Goal: Transaction & Acquisition: Purchase product/service

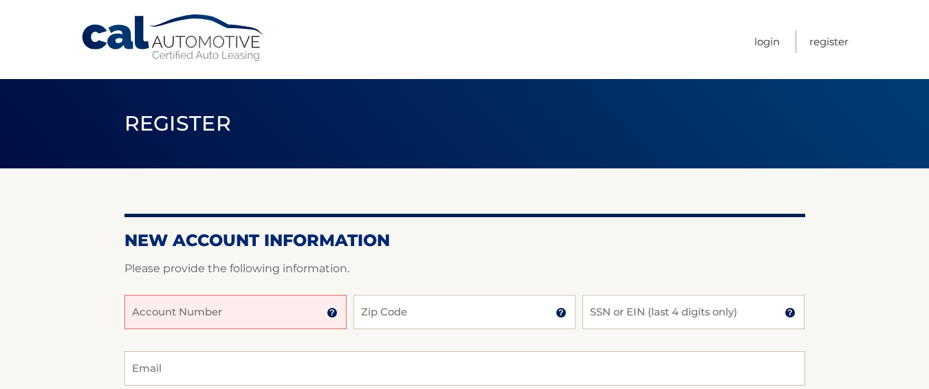
click at [240, 316] on input "Account Number" at bounding box center [235, 312] width 222 height 34
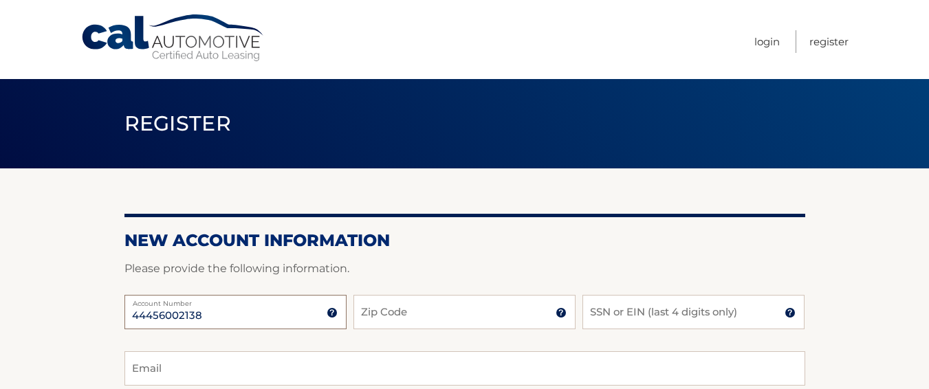
type input "44456002138"
click at [475, 319] on input "Zip Code" at bounding box center [465, 312] width 222 height 34
type input "07305"
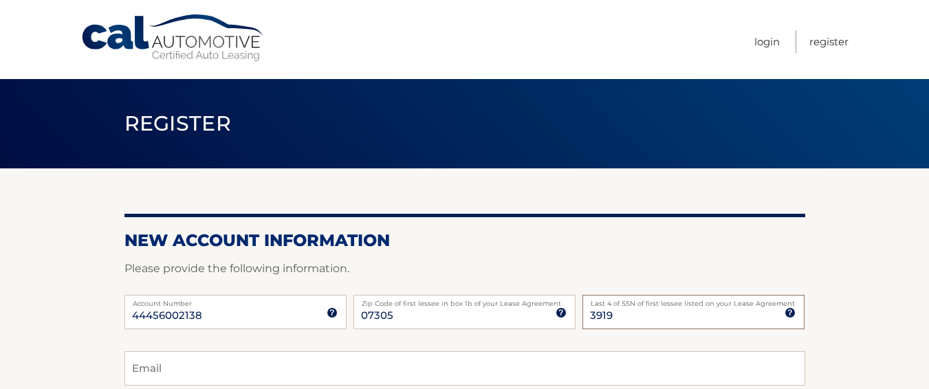
type input "3919"
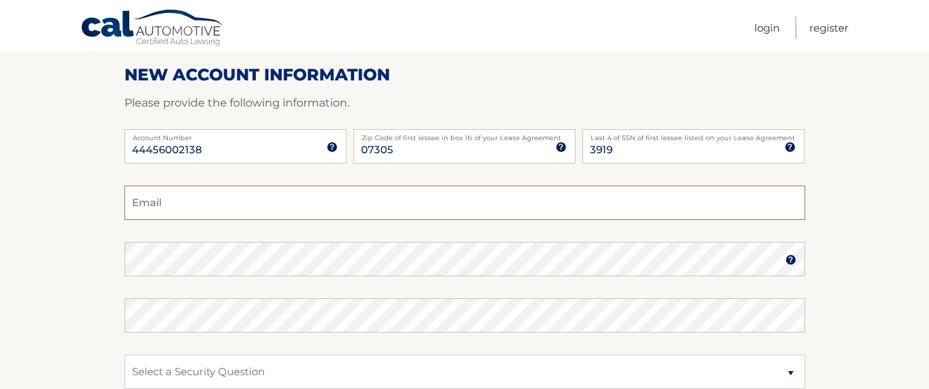
click at [201, 190] on input "Email" at bounding box center [464, 203] width 681 height 34
type input "jannetteandaluz@gmail.com"
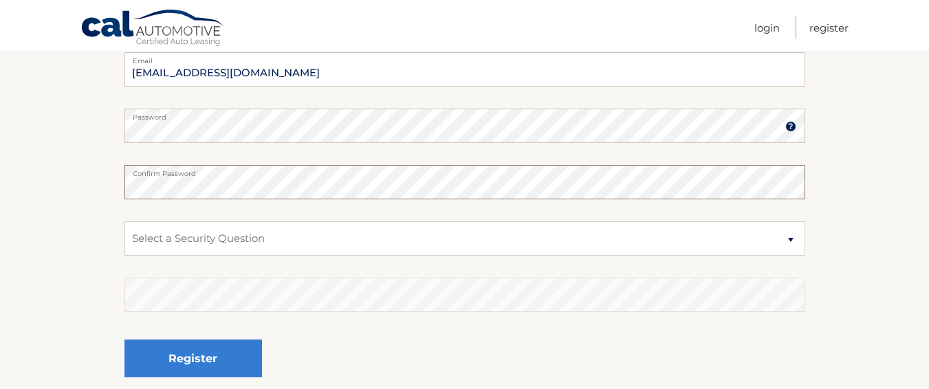
scroll to position [303, 0]
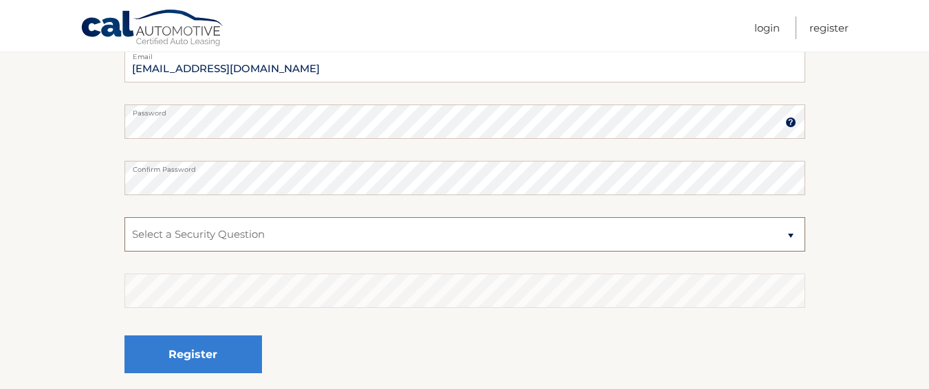
click at [240, 236] on select "Select a Security Question What was the name of your elementary school? What is…" at bounding box center [464, 234] width 681 height 34
select select "4"
click at [124, 217] on select "Select a Security Question What was the name of your elementary school? What is…" at bounding box center [464, 234] width 681 height 34
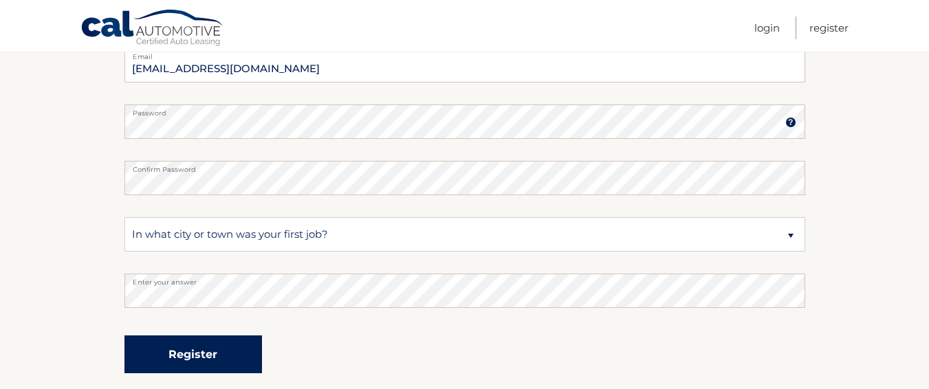
click at [203, 355] on button "Register" at bounding box center [193, 355] width 138 height 38
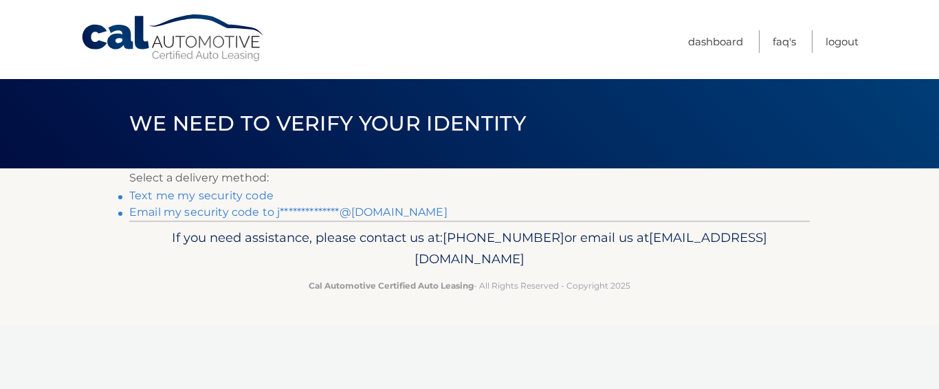
click at [205, 197] on link "Text me my security code" at bounding box center [201, 195] width 144 height 13
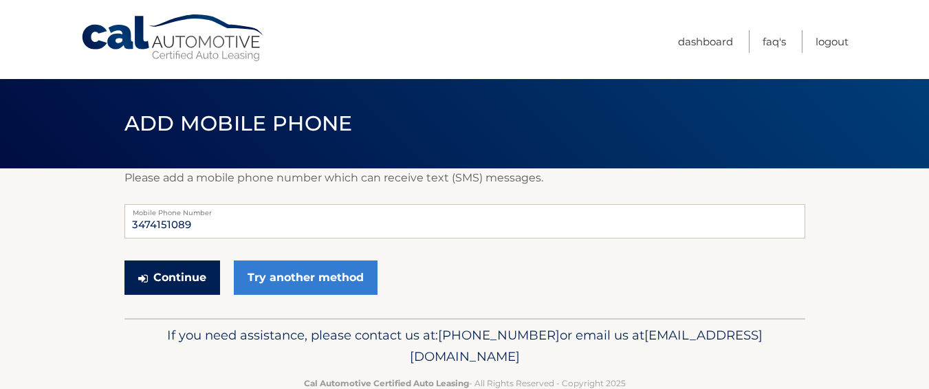
click at [200, 274] on button "Continue" at bounding box center [172, 278] width 96 height 34
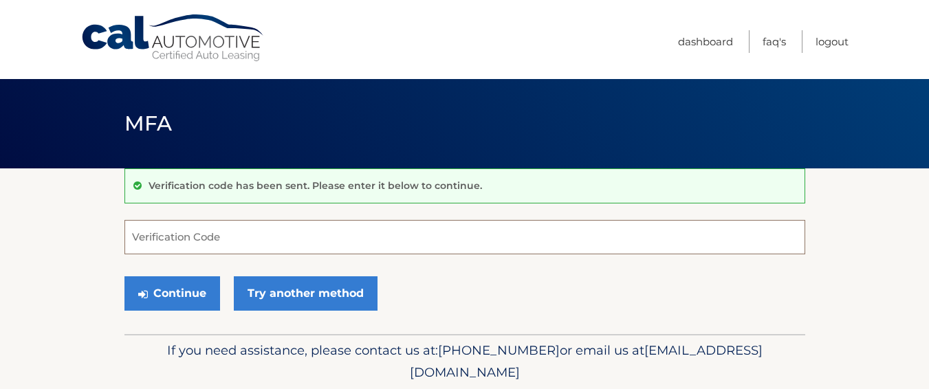
click at [263, 243] on input "Verification Code" at bounding box center [464, 237] width 681 height 34
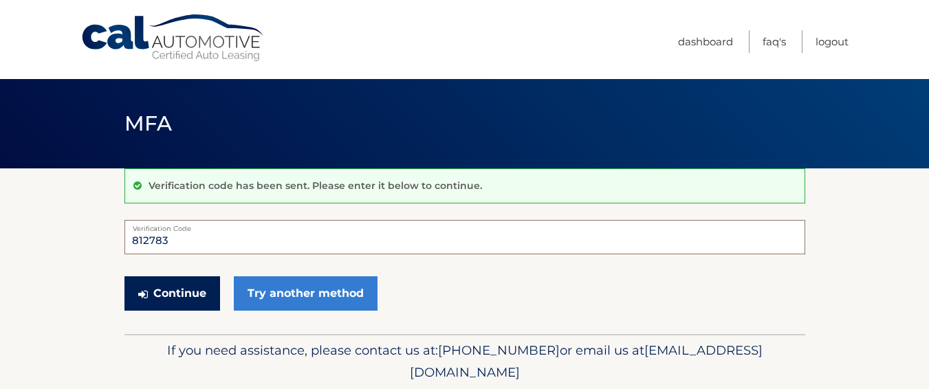
type input "812783"
click at [183, 302] on button "Continue" at bounding box center [172, 293] width 96 height 34
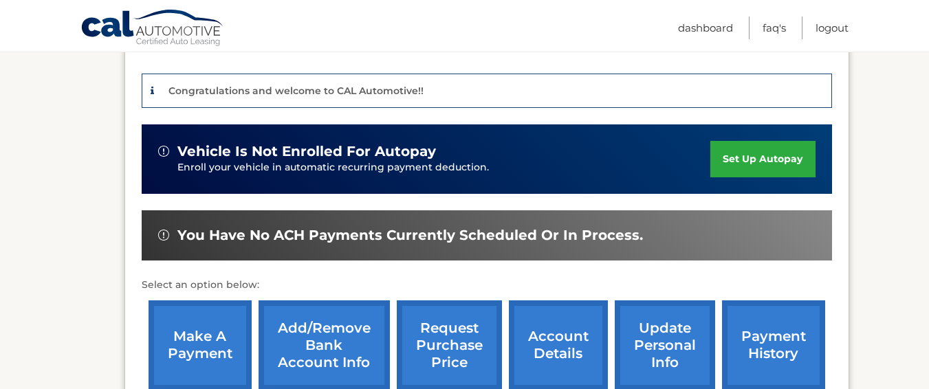
scroll to position [413, 0]
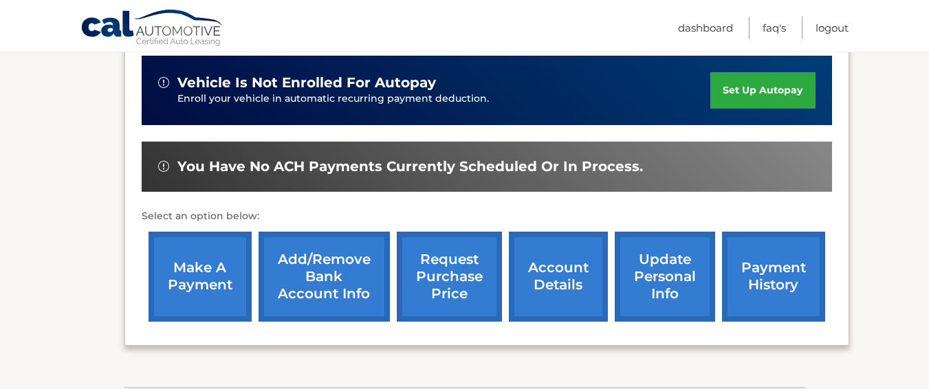
click at [199, 263] on link "make a payment" at bounding box center [200, 277] width 103 height 90
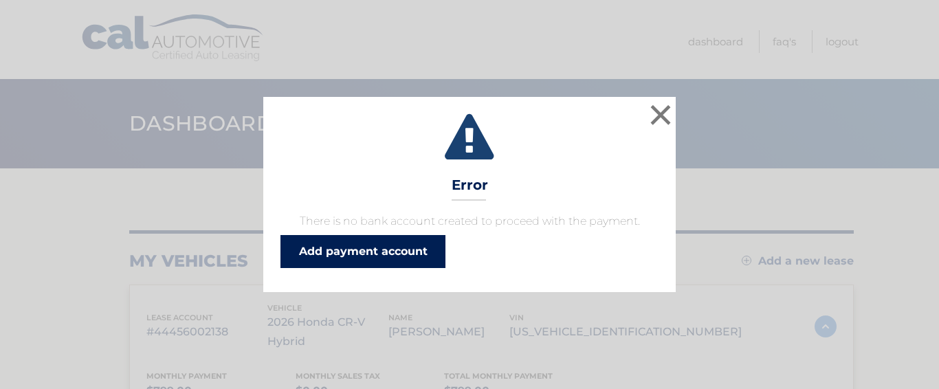
click at [342, 255] on link "Add payment account" at bounding box center [363, 251] width 165 height 33
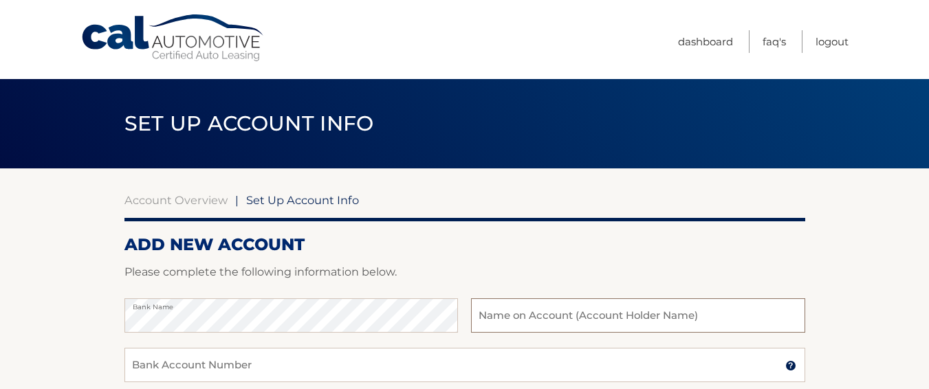
click at [528, 312] on input "text" at bounding box center [638, 315] width 334 height 34
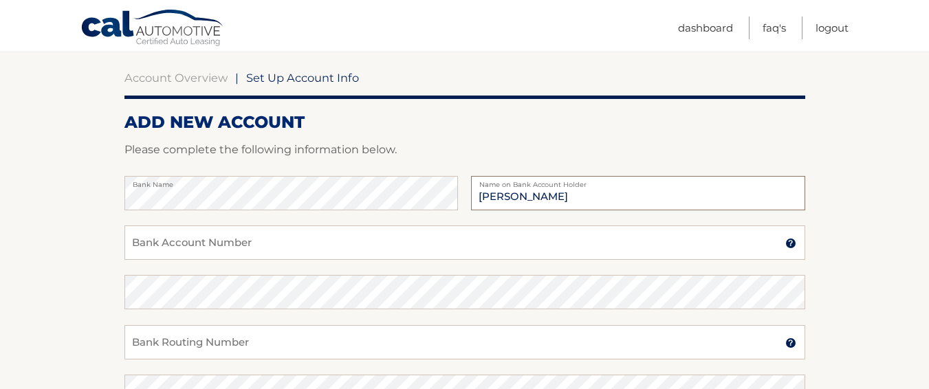
scroll to position [138, 0]
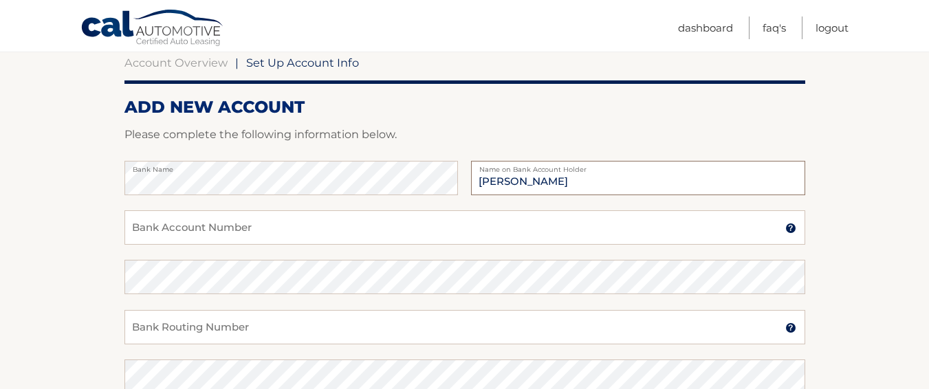
type input "[PERSON_NAME]"
click at [269, 228] on input "Bank Account Number" at bounding box center [464, 227] width 681 height 34
type input "36329284498"
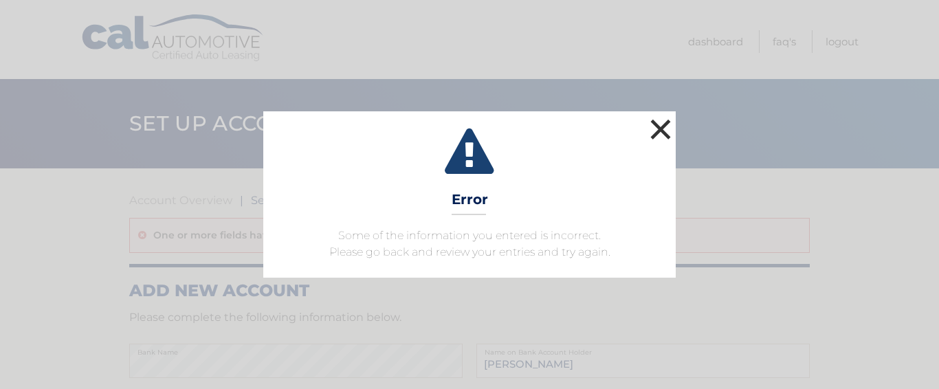
click at [652, 130] on button "×" at bounding box center [661, 130] width 28 height 28
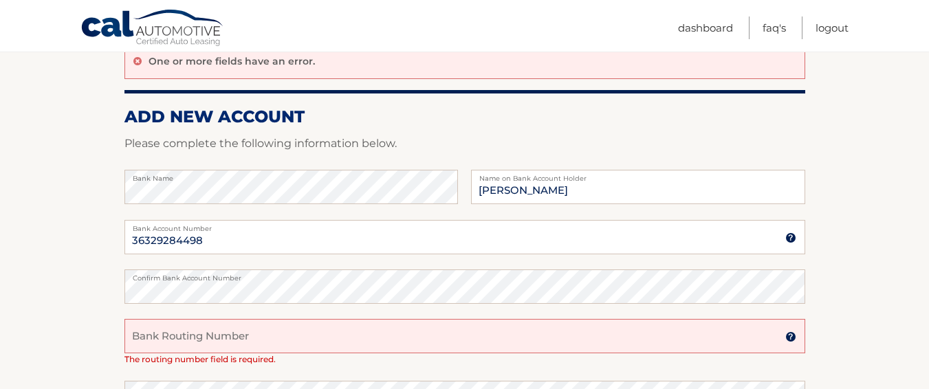
scroll to position [206, 0]
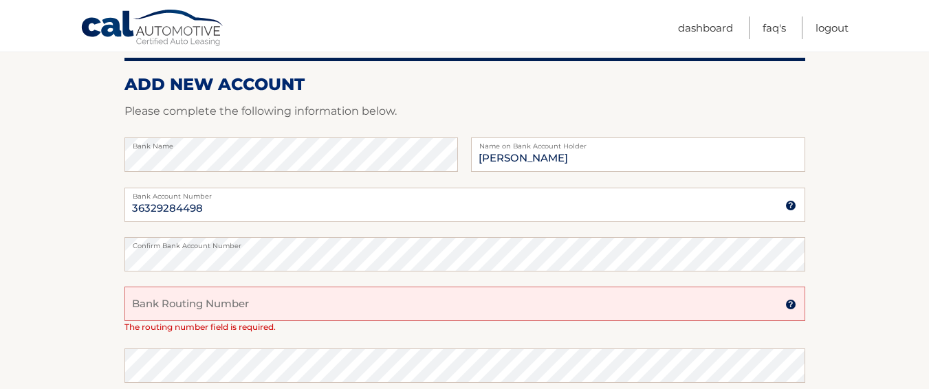
click at [227, 309] on input "Bank Routing Number" at bounding box center [464, 304] width 681 height 34
type input "031176110"
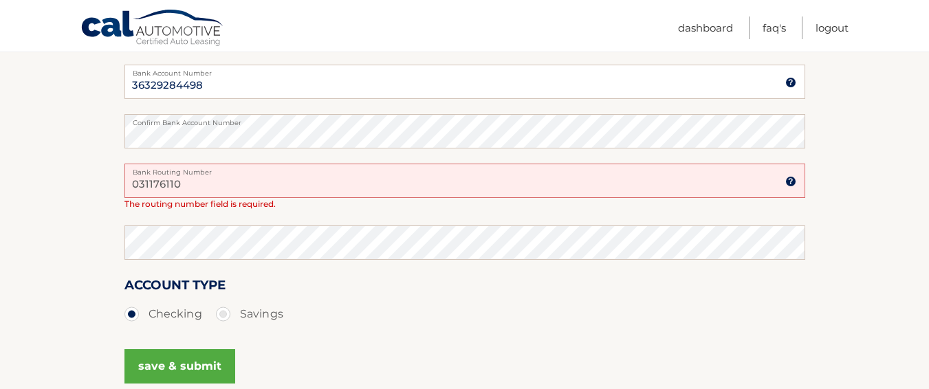
scroll to position [328, 0]
click at [221, 188] on input "031176110" at bounding box center [464, 182] width 681 height 34
click at [204, 191] on input "031176110" at bounding box center [464, 182] width 681 height 34
click at [124, 351] on button "save & submit" at bounding box center [179, 368] width 111 height 34
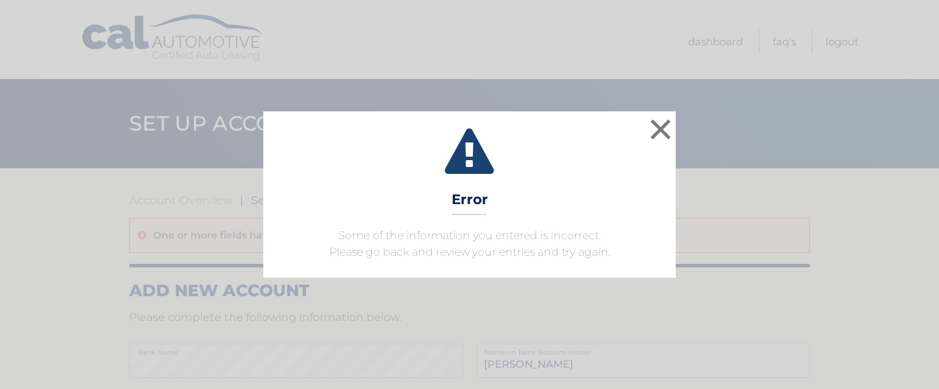
click at [676, 126] on div "× Error Some of the information you entered is incorrect. Please go back and re…" at bounding box center [470, 194] width 928 height 166
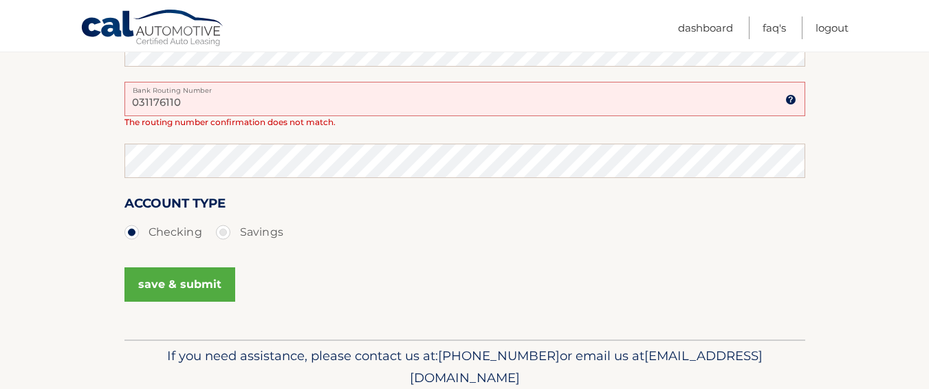
scroll to position [413, 0]
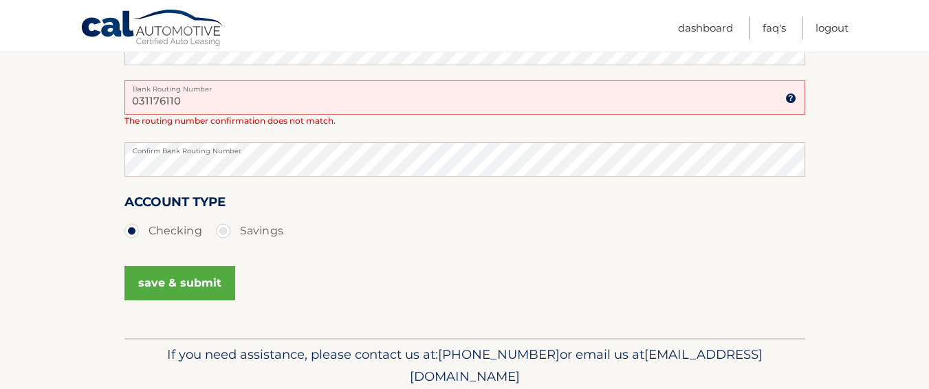
click at [787, 102] on img at bounding box center [790, 98] width 11 height 11
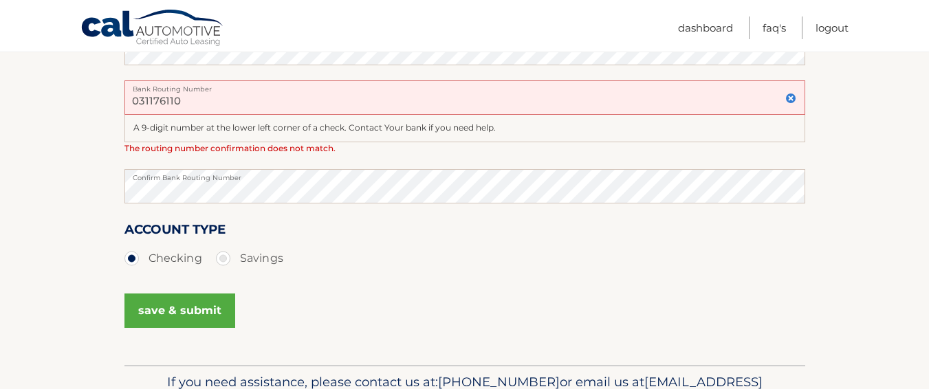
click at [216, 92] on input "031176110" at bounding box center [464, 97] width 681 height 34
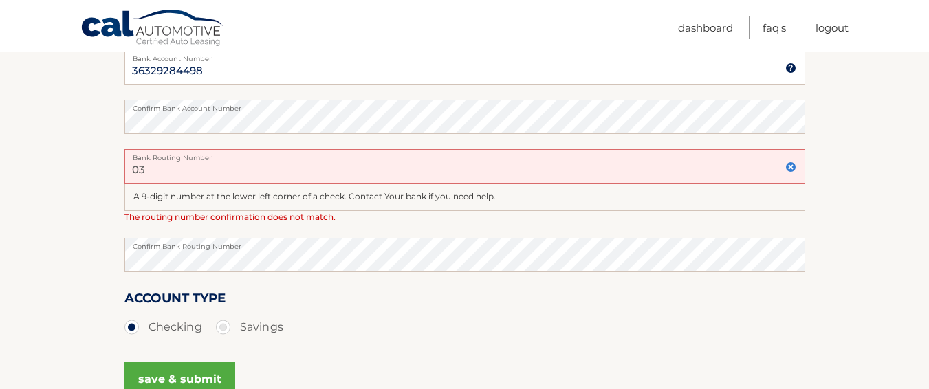
type input "0"
type input "031176110"
click at [307, 219] on span "The routing number confirmation does not match." at bounding box center [229, 217] width 211 height 10
click at [189, 171] on input "031176110" at bounding box center [464, 166] width 681 height 34
type input "0"
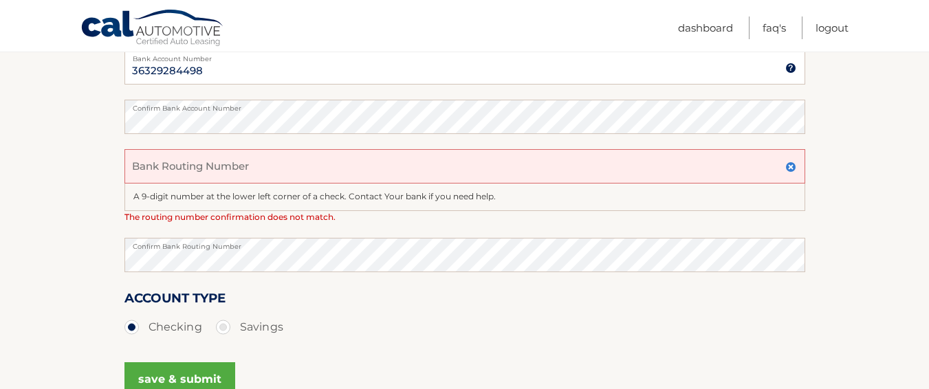
scroll to position [351, 0]
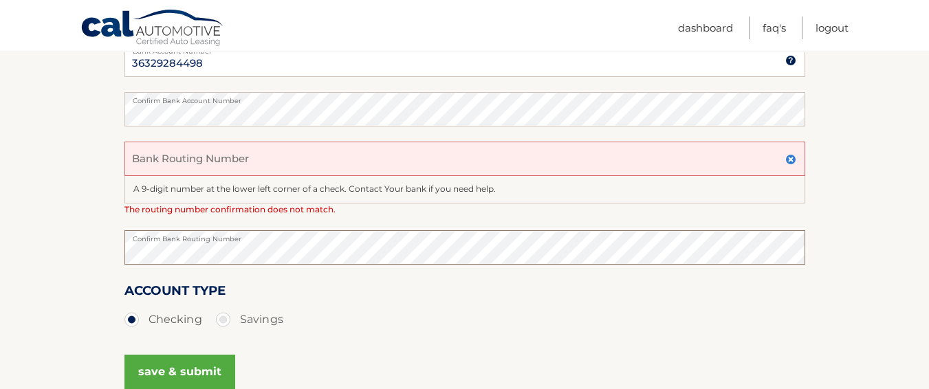
click at [116, 252] on section "Account Overview | Set Up Account Info One or more fields have an error. ADD NE…" at bounding box center [464, 121] width 929 height 609
click at [146, 165] on input "Bank Routing Number" at bounding box center [464, 159] width 681 height 34
paste input "031176110"
type input "031176110"
click at [154, 193] on div "A 9-digit number at the lower left corner of a check. Contact Your bank if you …" at bounding box center [464, 190] width 681 height 28
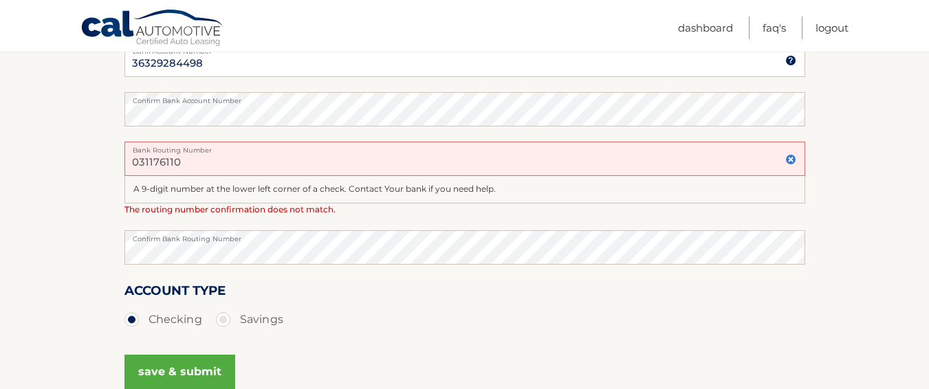
click at [340, 210] on div "031176110 Bank Routing Number A 9-digit number at the lower left corner of a ch…" at bounding box center [464, 179] width 681 height 74
click at [426, 199] on div "A 9-digit number at the lower left corner of a check. Contact Your bank if you …" at bounding box center [464, 190] width 681 height 28
click at [550, 186] on div "A 9-digit number at the lower left corner of a check. Contact Your bank if you …" at bounding box center [464, 190] width 681 height 28
click at [197, 361] on button "save & submit" at bounding box center [179, 372] width 111 height 34
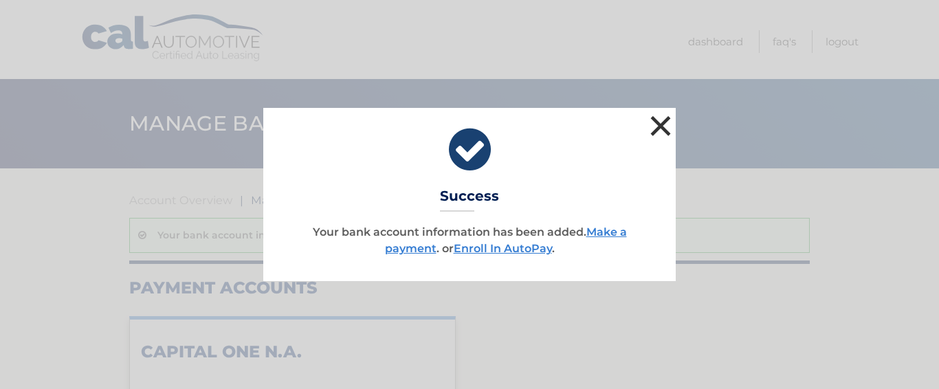
click at [664, 126] on button "×" at bounding box center [661, 126] width 28 height 28
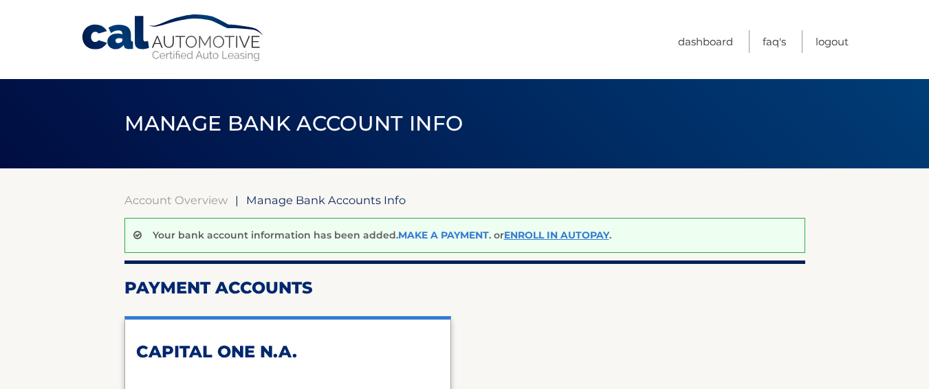
click at [444, 231] on link "Make a payment" at bounding box center [443, 235] width 91 height 12
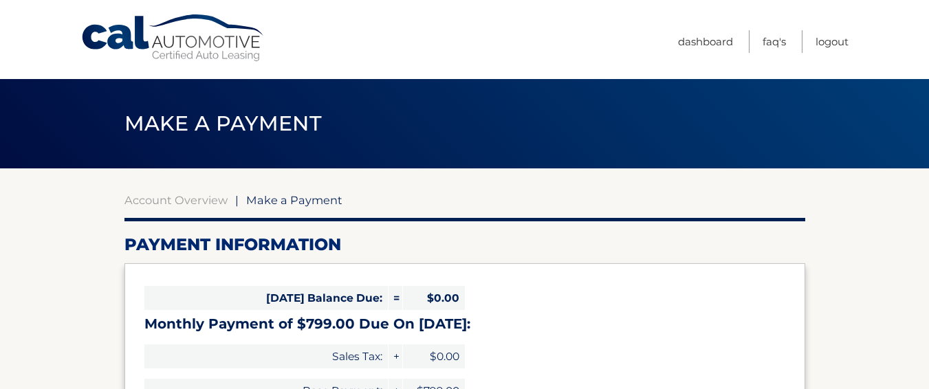
select select "NzEzNDVjOWItZDMxMS00MTQzLWEyMWUtOGEyMjEwZDhiMzAx"
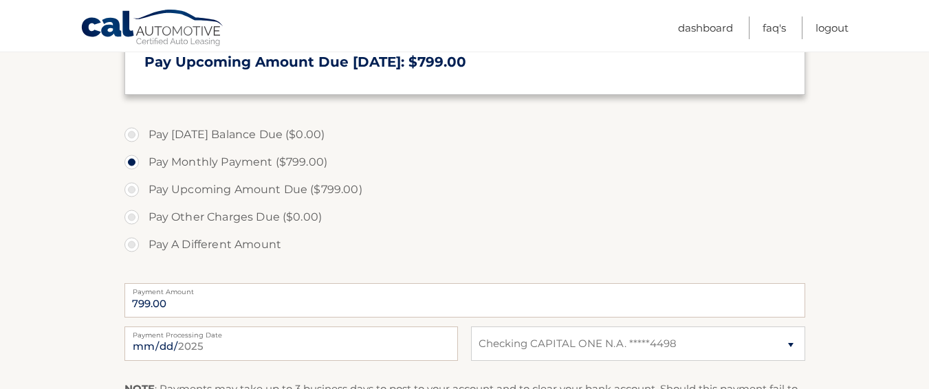
scroll to position [413, 0]
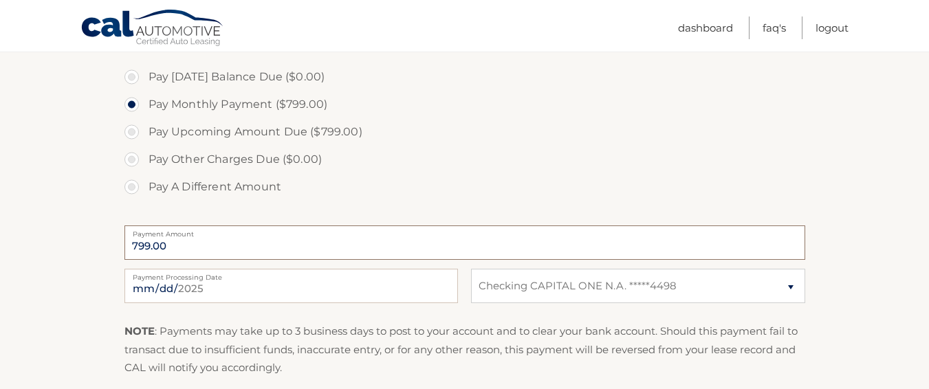
click at [150, 248] on input "799.00" at bounding box center [464, 243] width 681 height 34
click at [153, 237] on label "Payment Amount" at bounding box center [464, 231] width 681 height 11
click at [153, 237] on input "799.00" at bounding box center [464, 243] width 681 height 34
click at [171, 250] on input "799.00" at bounding box center [464, 243] width 681 height 34
click at [131, 186] on label "Pay A Different Amount" at bounding box center [464, 187] width 681 height 28
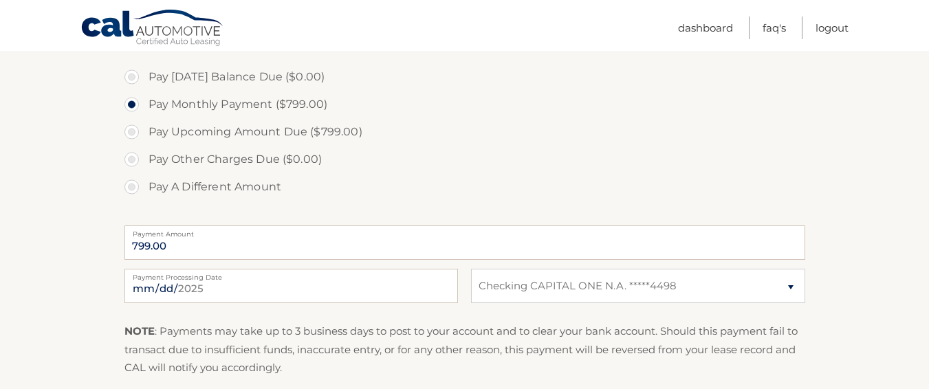
click at [131, 186] on input "Pay A Different Amount" at bounding box center [137, 184] width 14 height 22
radio input "true"
type input "800.00"
click at [367, 284] on input "[DATE]" at bounding box center [291, 286] width 334 height 34
click at [370, 192] on label "Pay A Different Amount" at bounding box center [464, 187] width 681 height 28
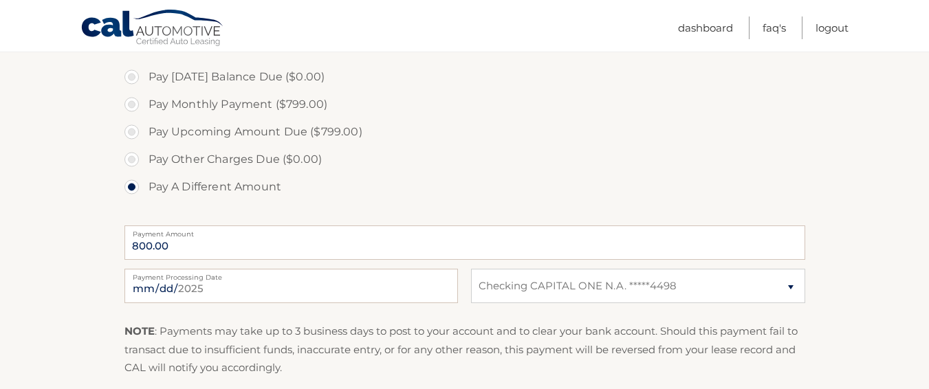
click at [144, 192] on input "Pay A Different Amount" at bounding box center [137, 184] width 14 height 22
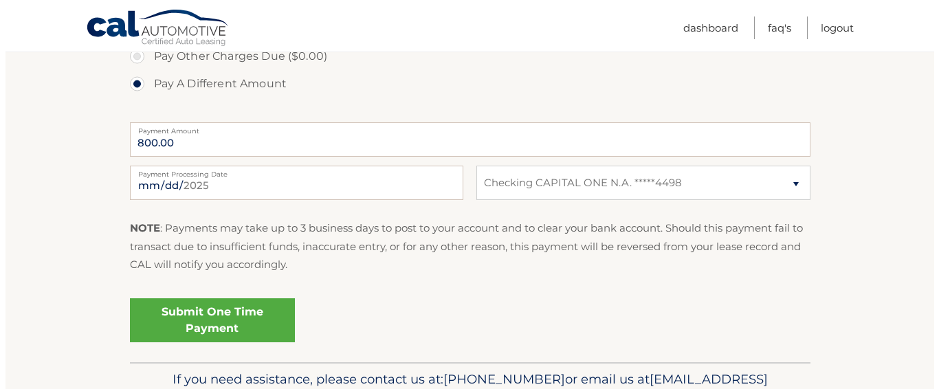
scroll to position [550, 0]
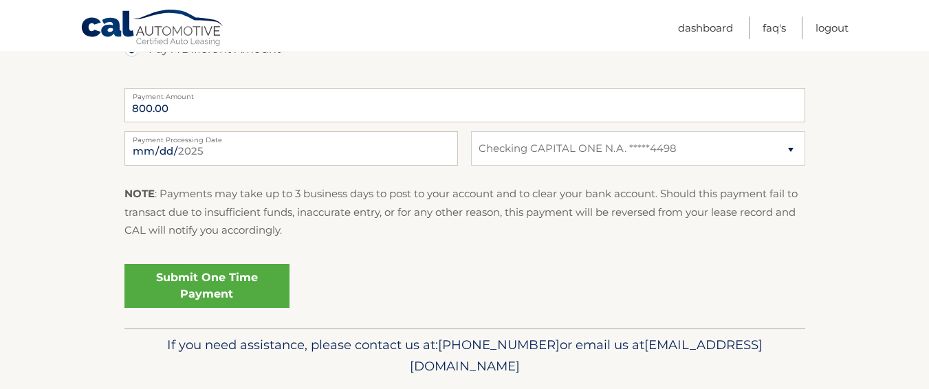
click at [176, 286] on link "Submit One Time Payment" at bounding box center [206, 286] width 165 height 44
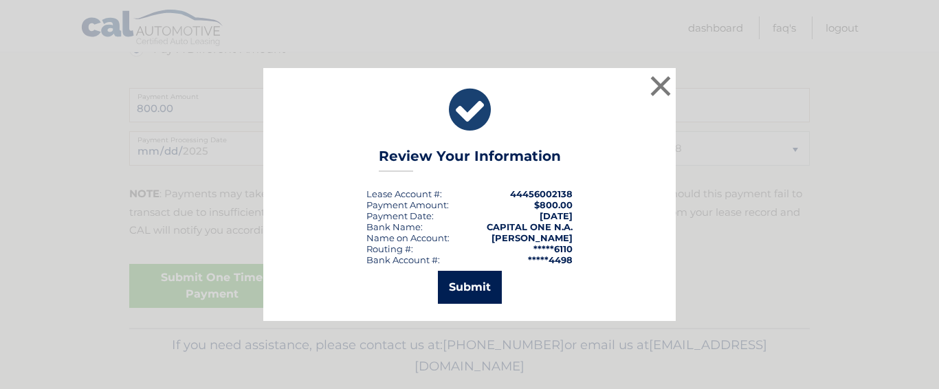
click at [481, 288] on button "Submit" at bounding box center [470, 287] width 64 height 33
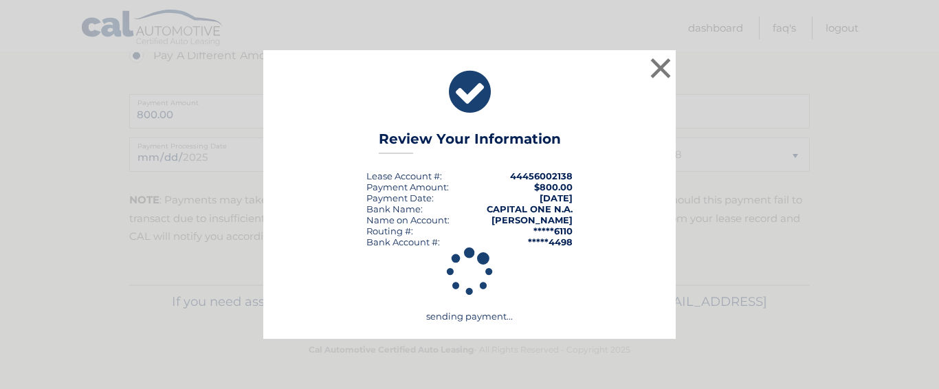
scroll to position [544, 0]
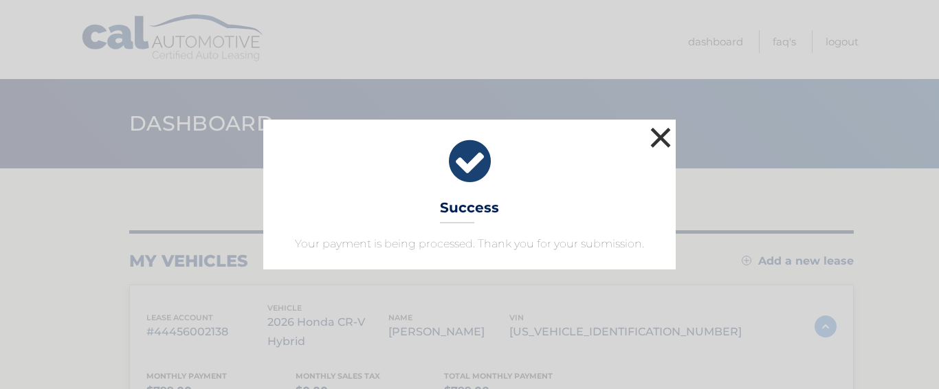
click at [662, 133] on button "×" at bounding box center [661, 138] width 28 height 28
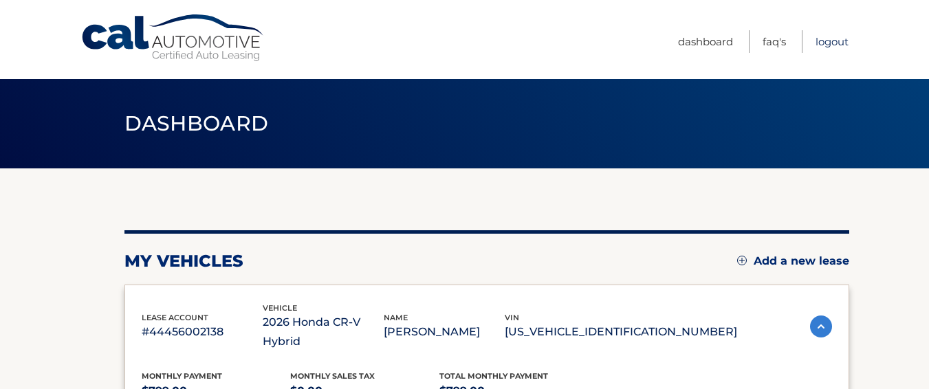
click at [832, 35] on link "Logout" at bounding box center [832, 41] width 33 height 23
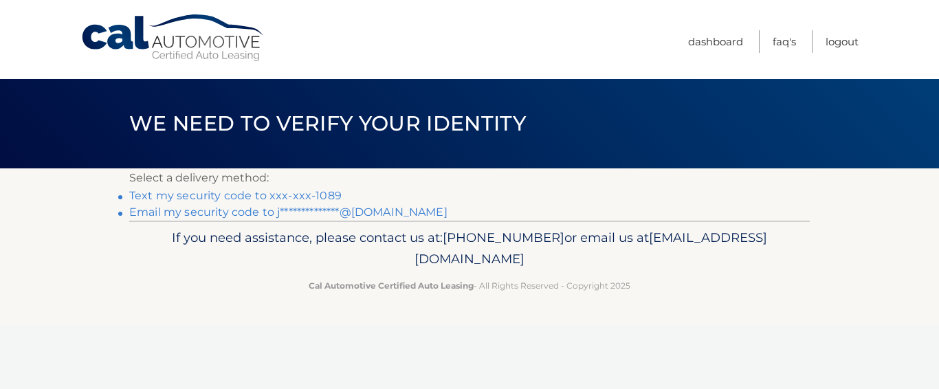
click at [160, 199] on link "Text my security code to xxx-xxx-1089" at bounding box center [235, 195] width 213 height 13
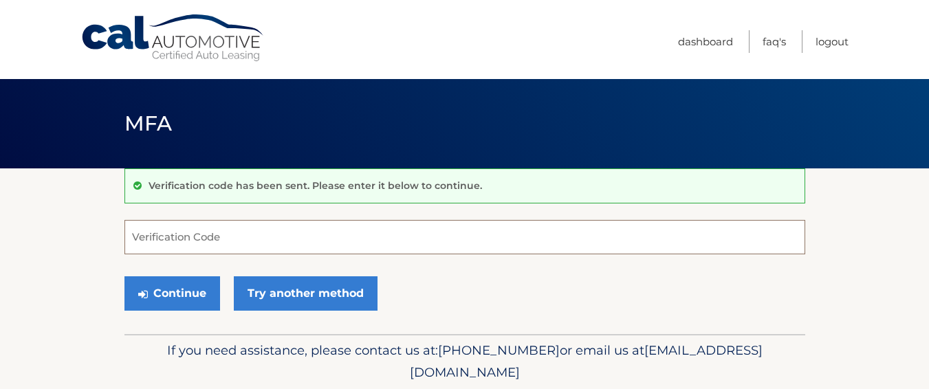
click at [184, 239] on input "Verification Code" at bounding box center [464, 237] width 681 height 34
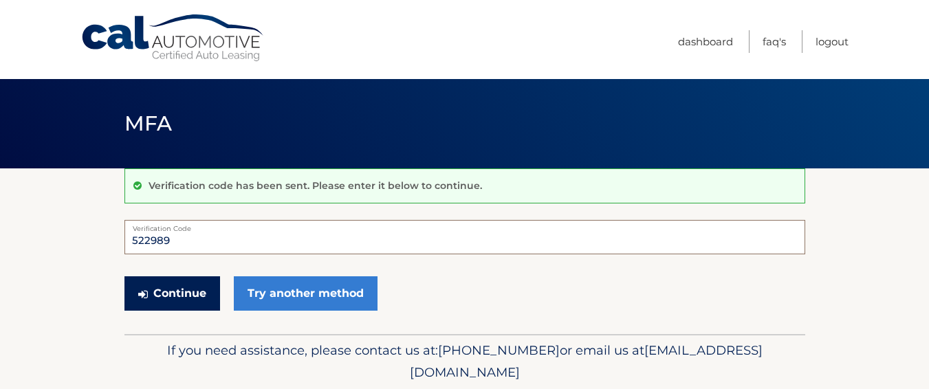
type input "522989"
click at [159, 298] on button "Continue" at bounding box center [172, 293] width 96 height 34
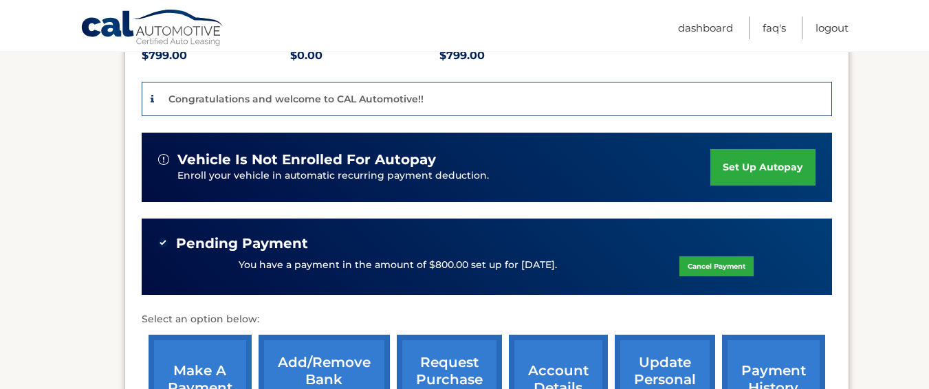
scroll to position [344, 0]
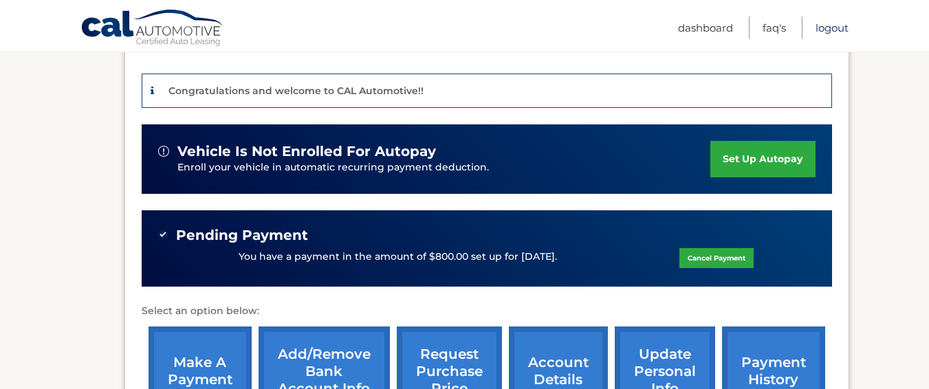
click at [829, 24] on link "Logout" at bounding box center [832, 28] width 33 height 23
